Goal: Task Accomplishment & Management: Manage account settings

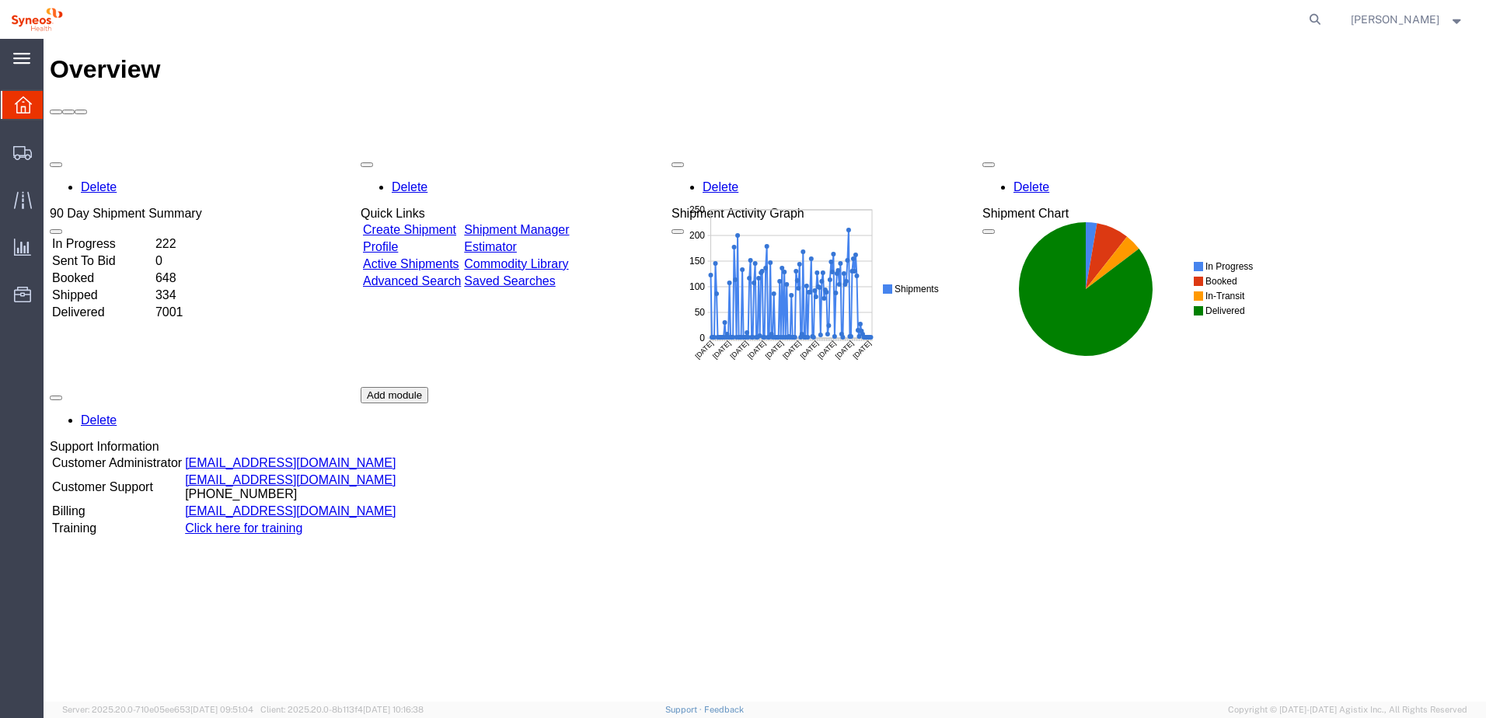
click at [13, 61] on icon at bounding box center [21, 59] width 17 height 12
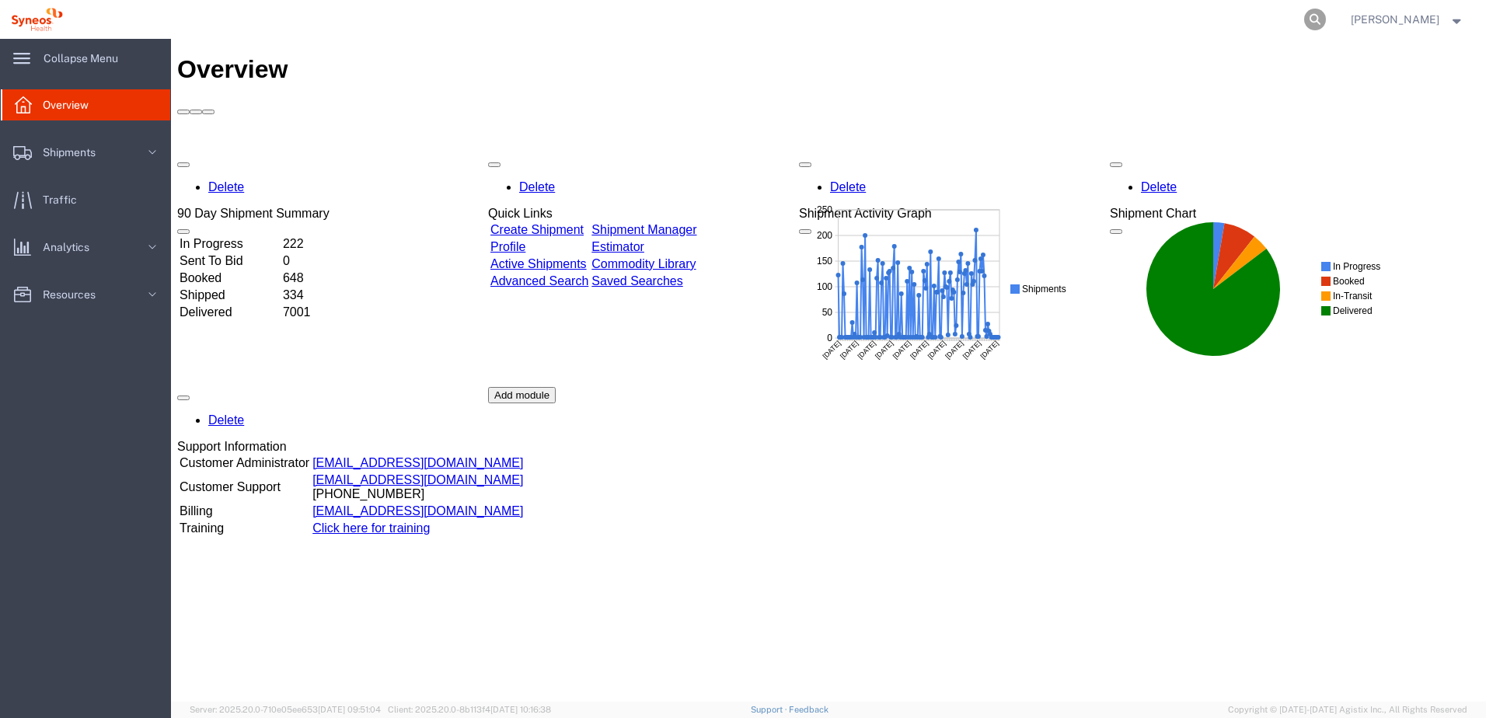
click at [1326, 17] on icon at bounding box center [1315, 20] width 22 height 22
click at [1328, 33] on form at bounding box center [1079, 19] width 497 height 39
click at [1326, 18] on icon at bounding box center [1315, 20] width 22 height 22
click at [1070, 26] on input "search" at bounding box center [1068, 19] width 473 height 37
paste input "56978146"
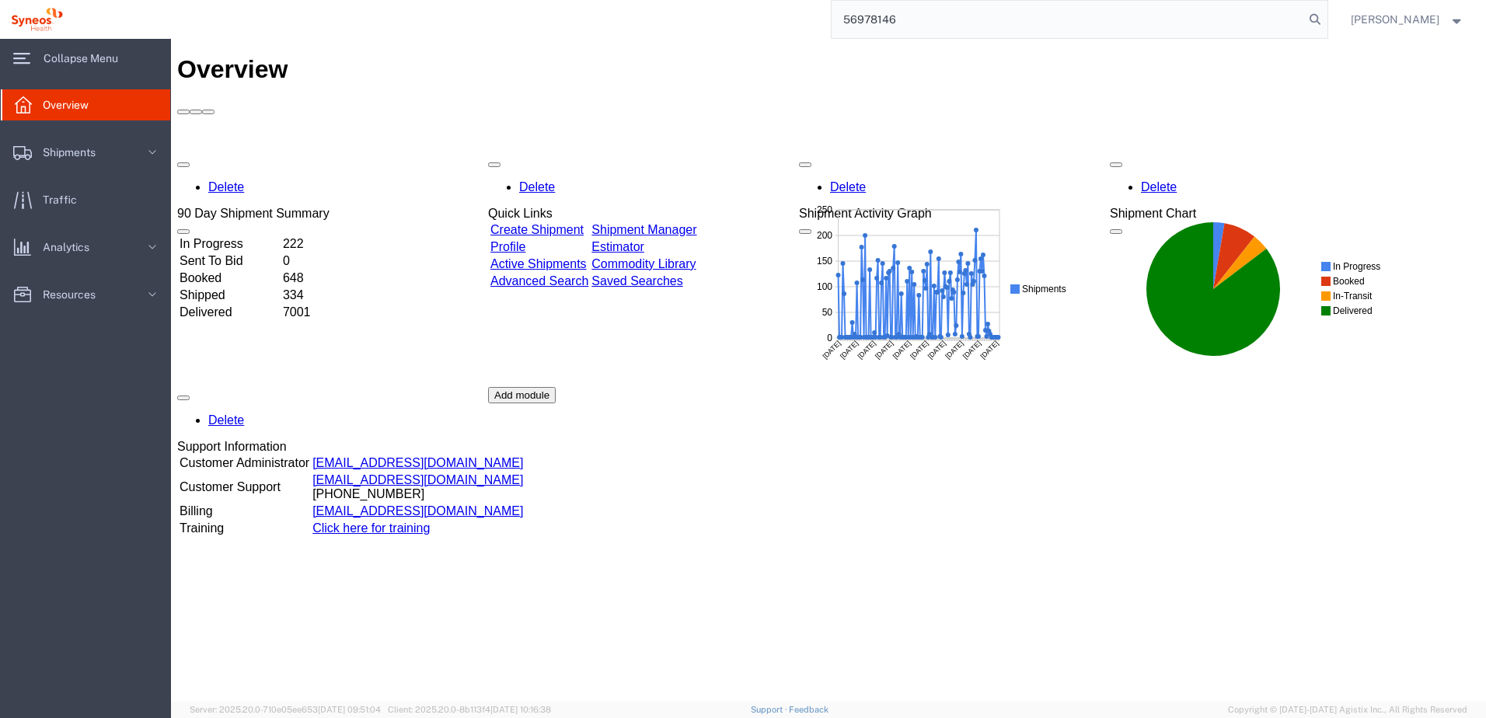
type input "56978146"
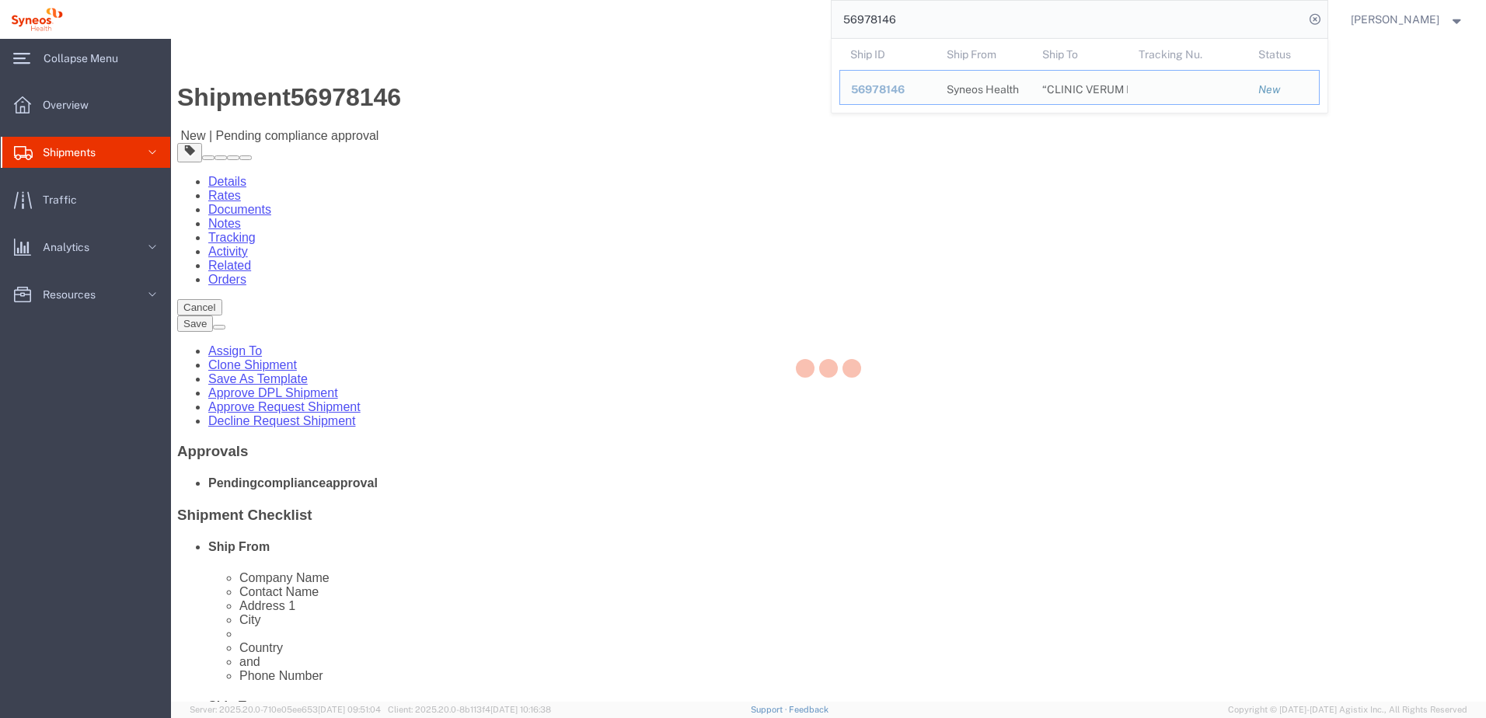
click at [701, 28] on div "56978146 Ship ID Ship From Ship To Tracking Nu. Status Ship ID 56978146 Ship Fr…" at bounding box center [701, 19] width 1255 height 39
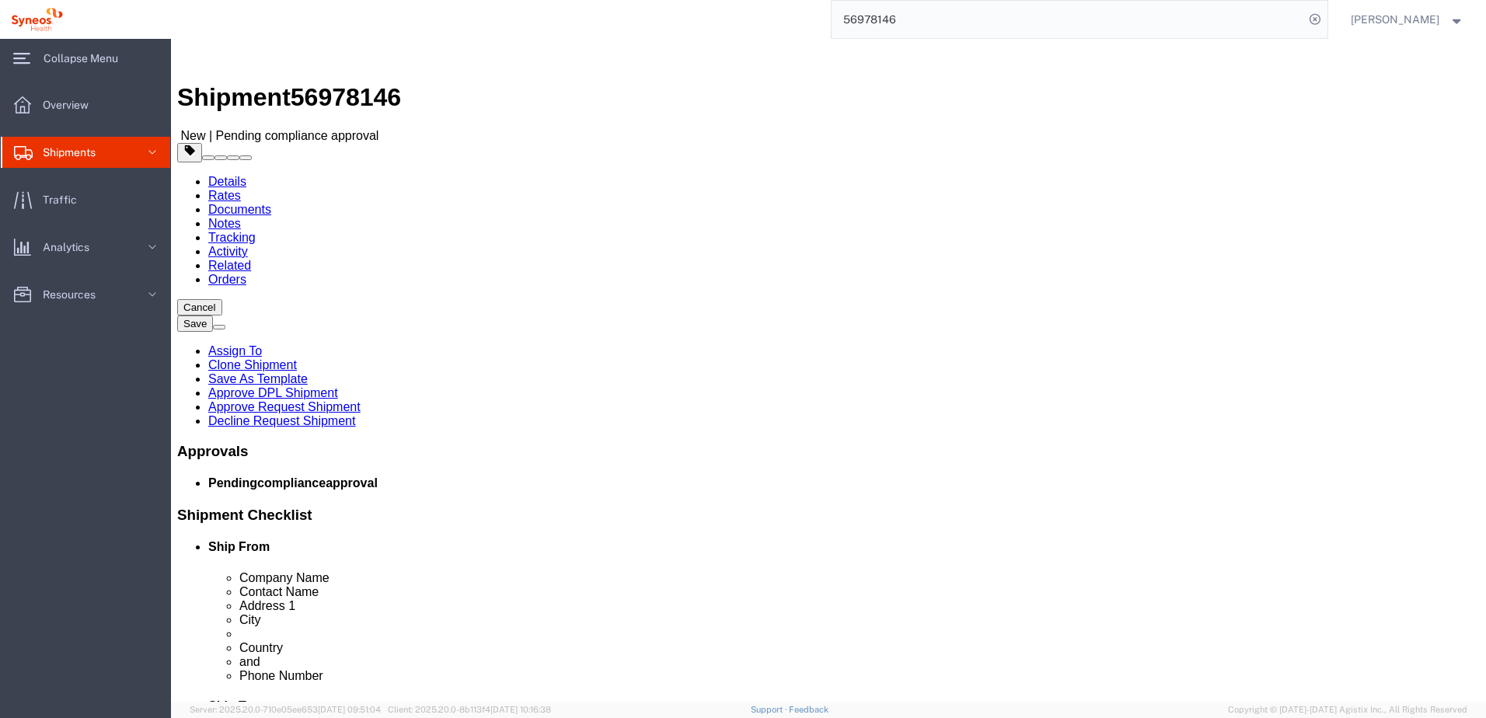
select select "66391"
select select
click link "Approve Request Shipment"
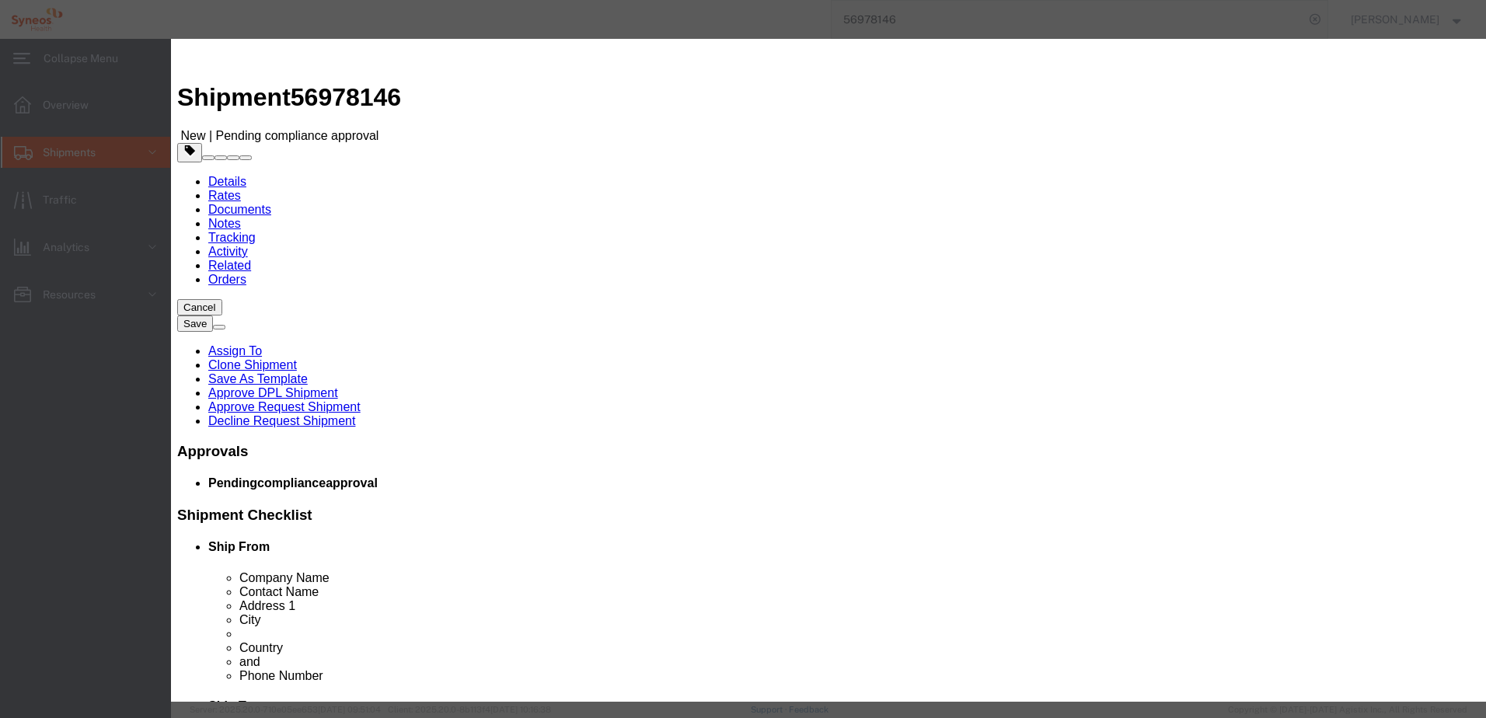
click button "Yes"
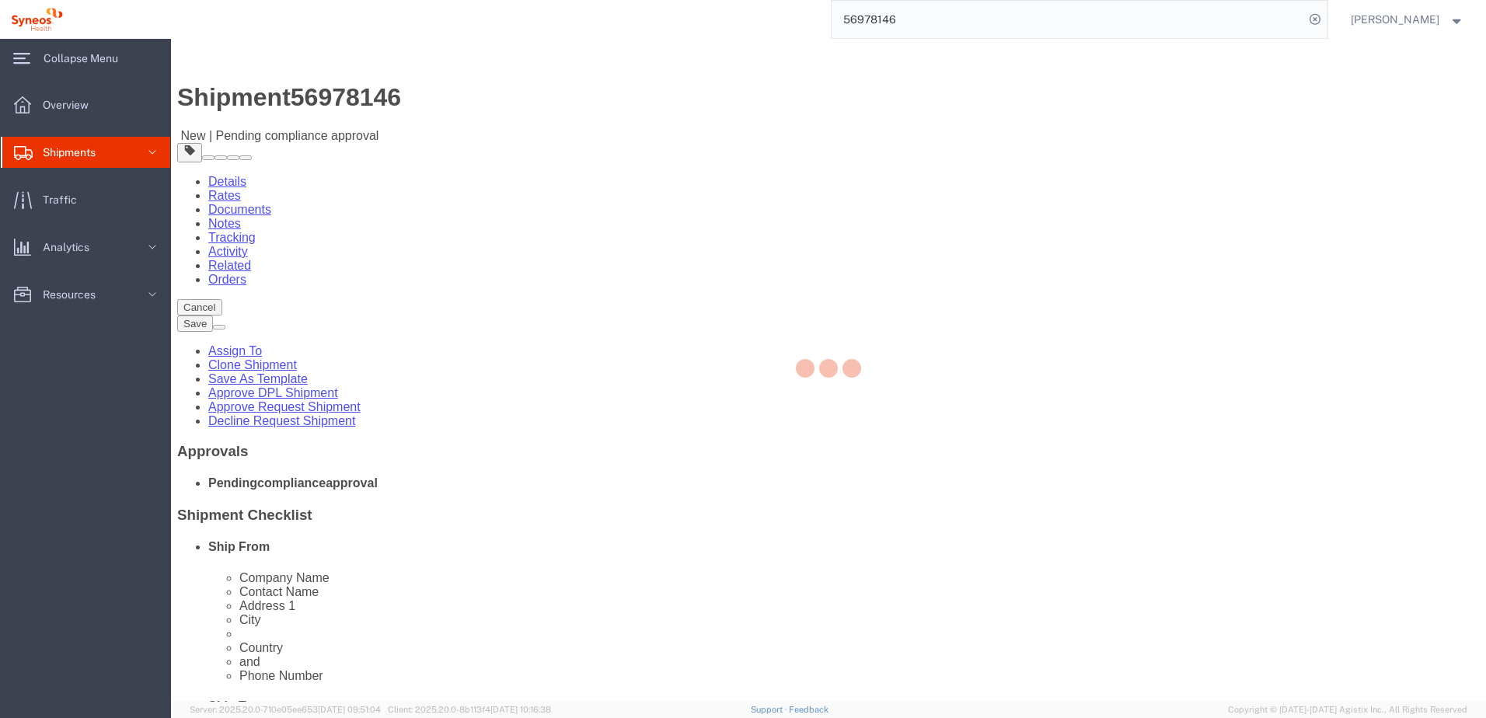
select select "66391"
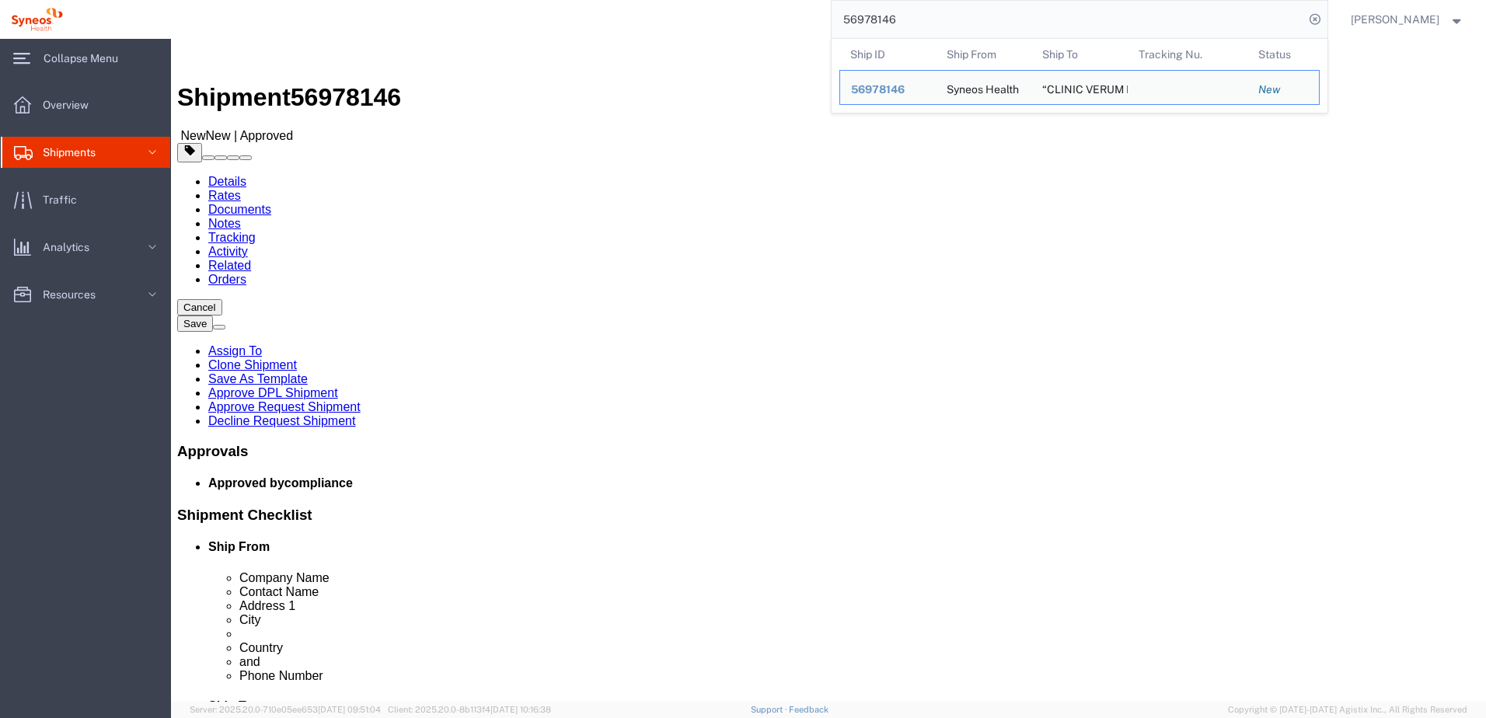
click at [965, 16] on input "56978146" at bounding box center [1068, 19] width 473 height 37
drag, startPoint x: 933, startPoint y: 30, endPoint x: 843, endPoint y: 28, distance: 89.4
click at [844, 26] on div "56978146 Ship ID Ship From Ship To Tracking Nu. Status Ship ID 56978146 Ship Fr…" at bounding box center [701, 19] width 1255 height 39
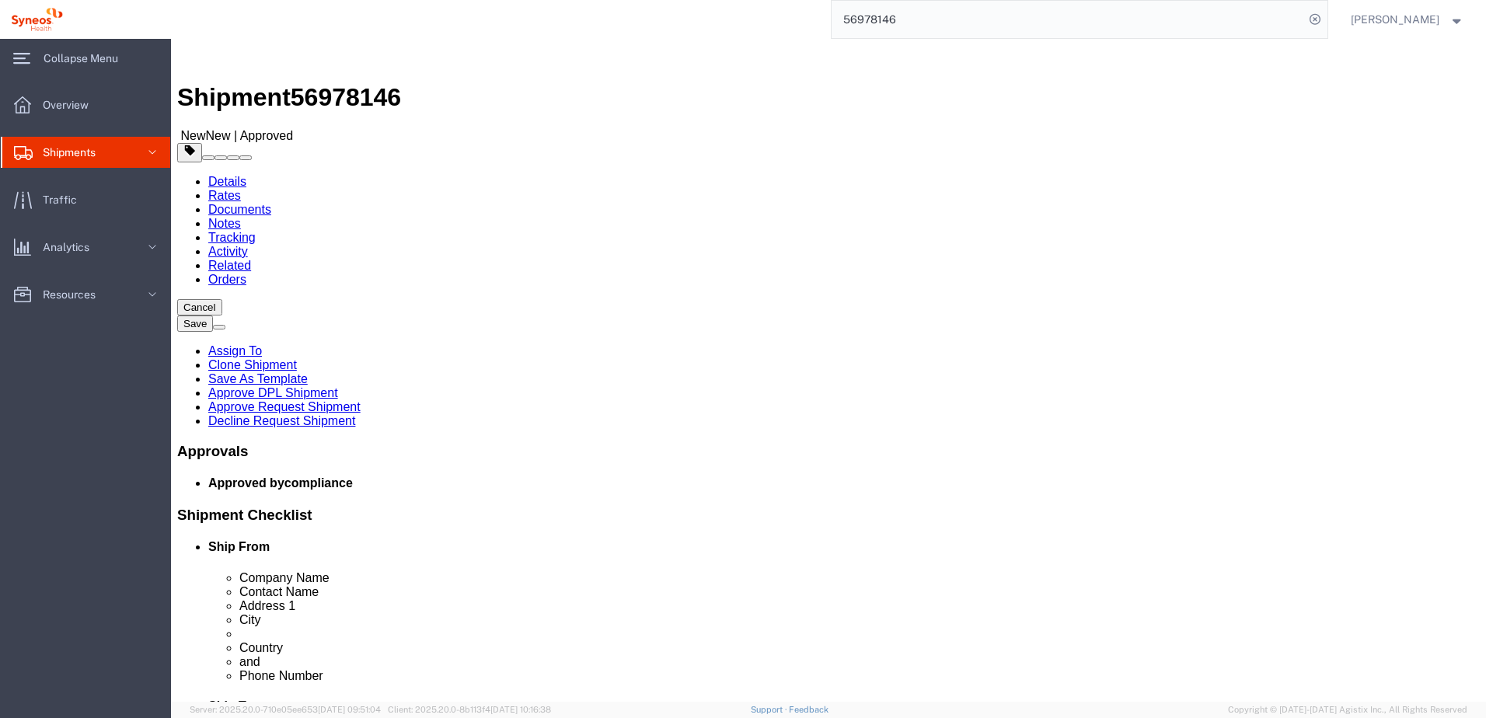
paste input "64295"
type input "56964295"
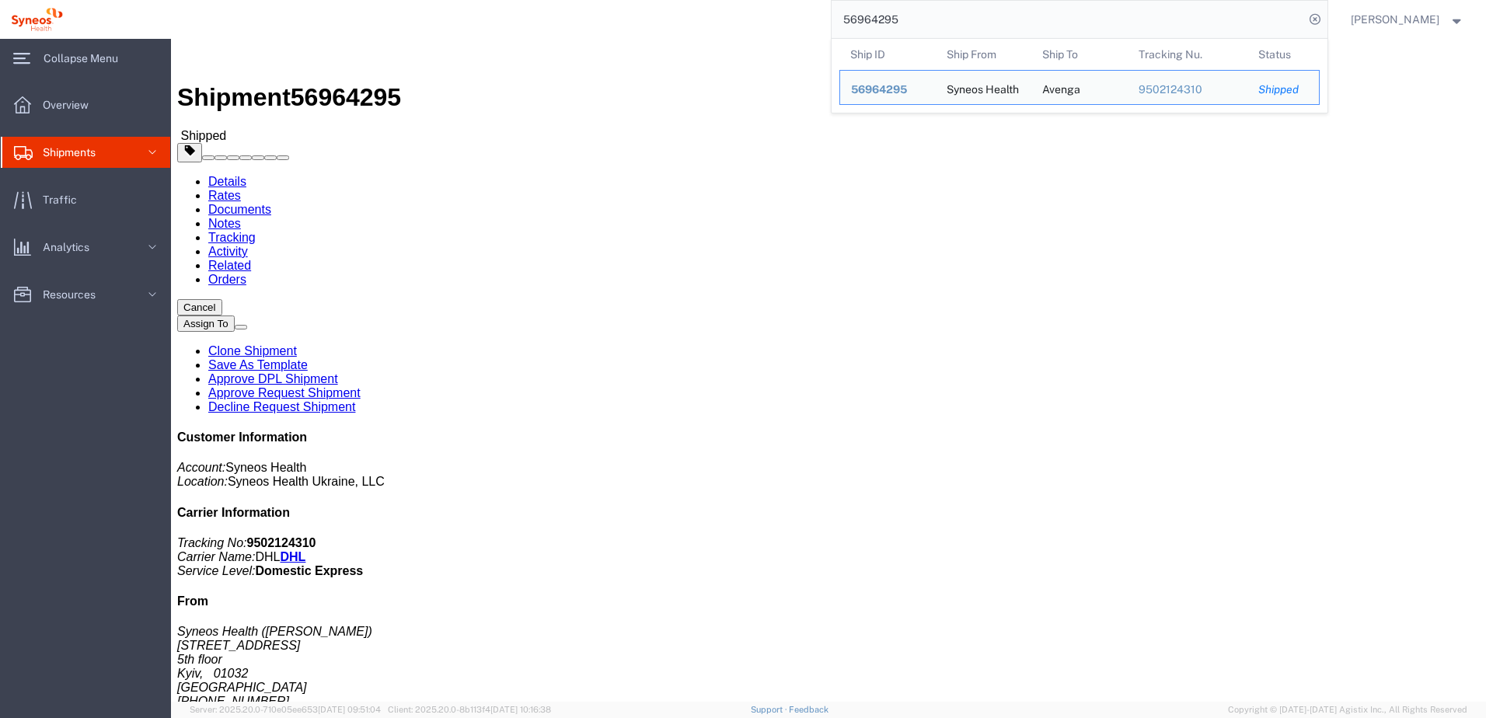
click address "Avenga ([PERSON_NAME]) [STREET_ADDRESS] 380 98 320 45 14"
